Goal: Complete application form

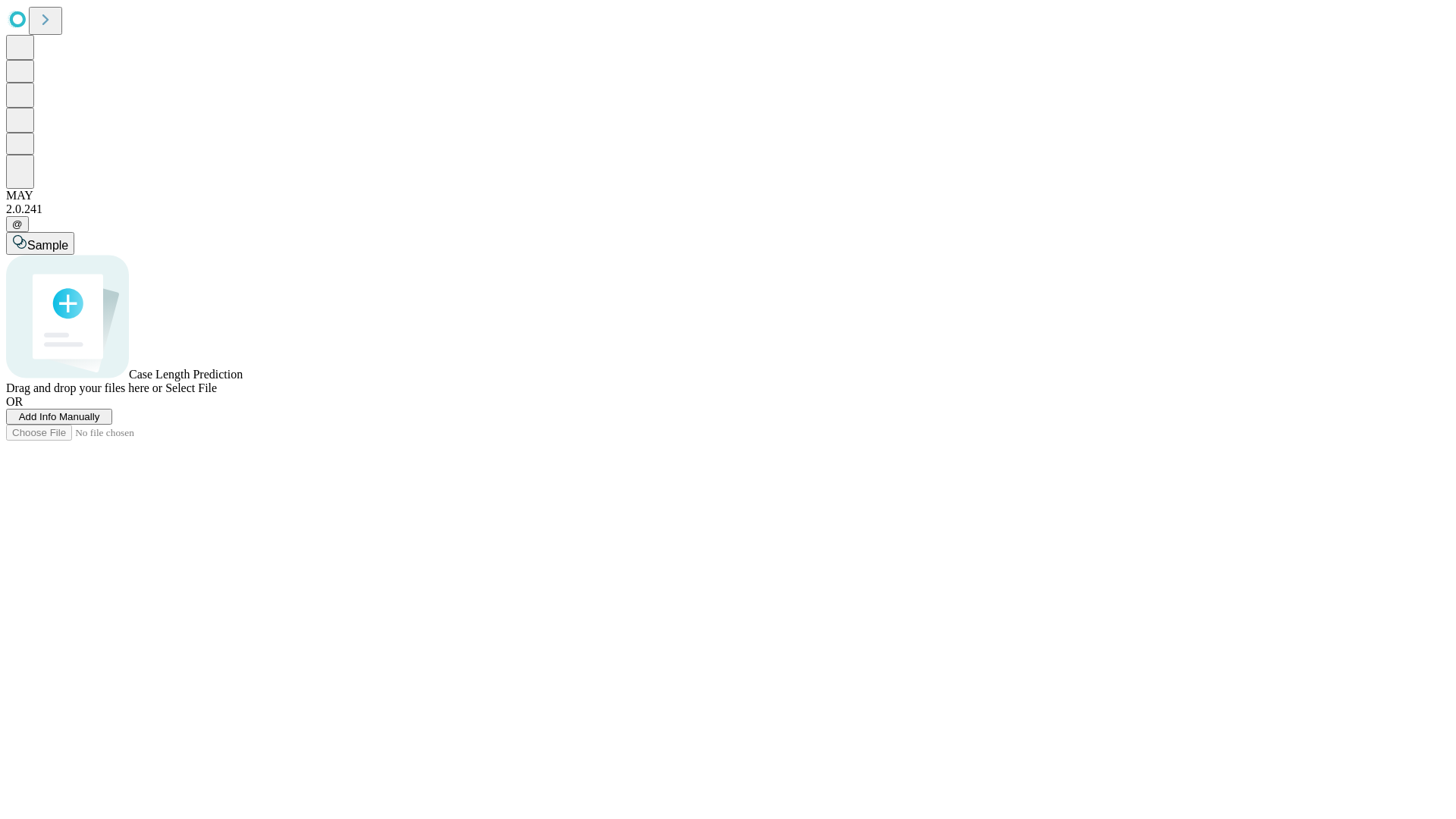
click at [100, 422] on span "Add Info Manually" at bounding box center [60, 417] width 81 height 12
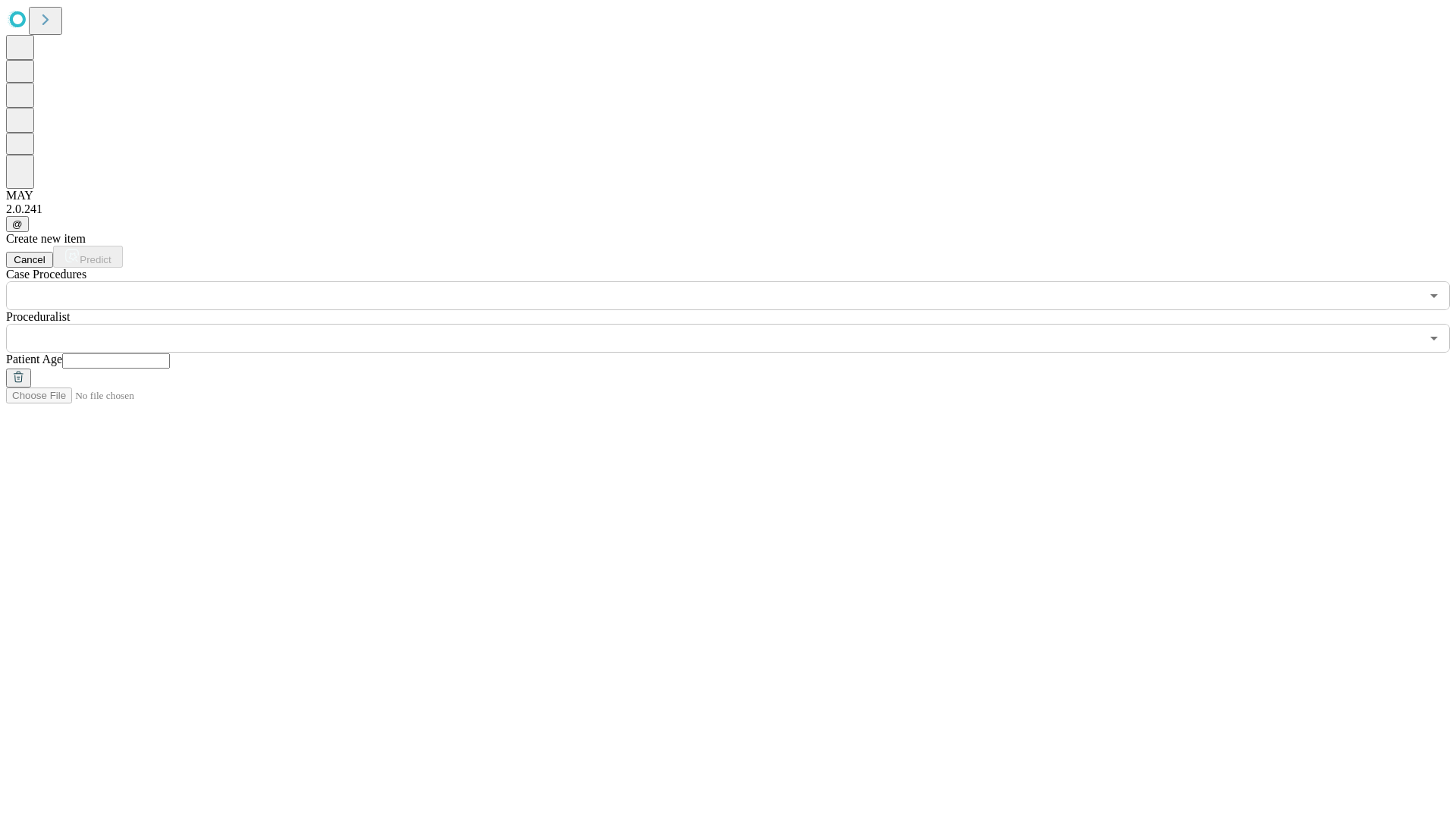
click at [170, 353] on input "text" at bounding box center [116, 361] width 107 height 15
type input "*"
click at [738, 324] on input "text" at bounding box center [712, 338] width 1414 height 29
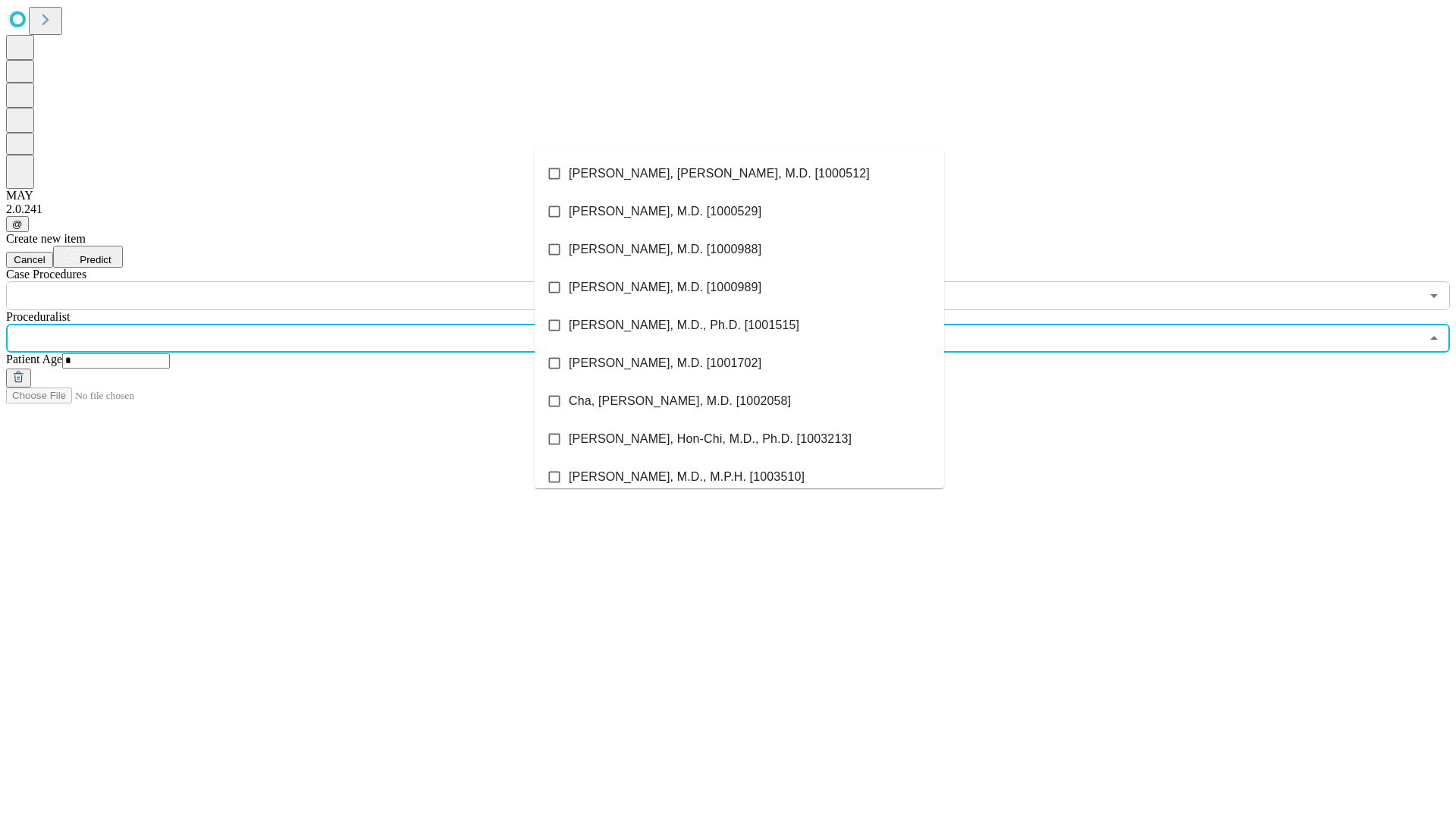
click at [739, 174] on li "[PERSON_NAME], [PERSON_NAME], M.D. [1000512]" at bounding box center [739, 173] width 410 height 38
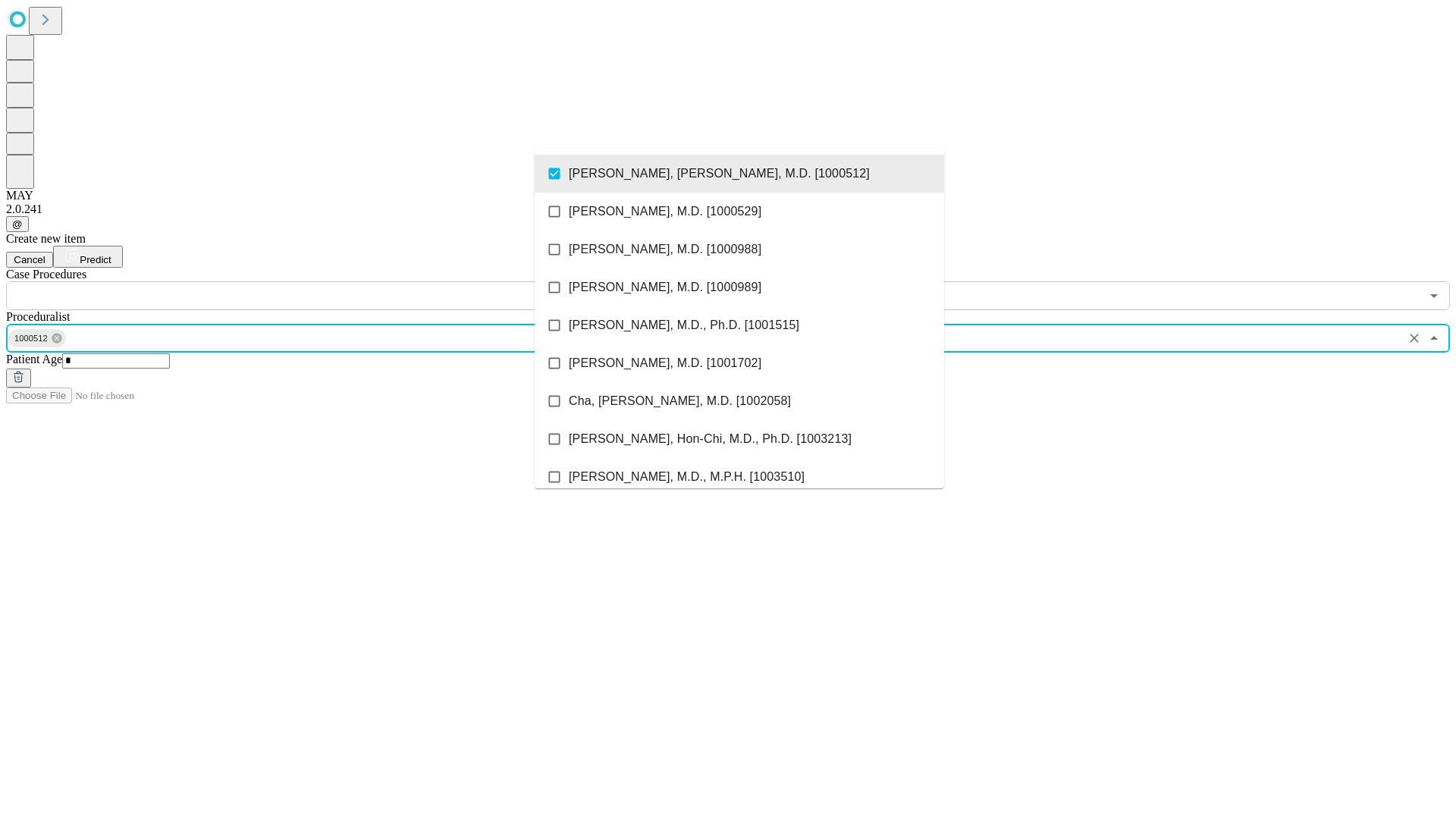
click at [319, 281] on input "text" at bounding box center [712, 295] width 1414 height 29
